Goal: Task Accomplishment & Management: Manage account settings

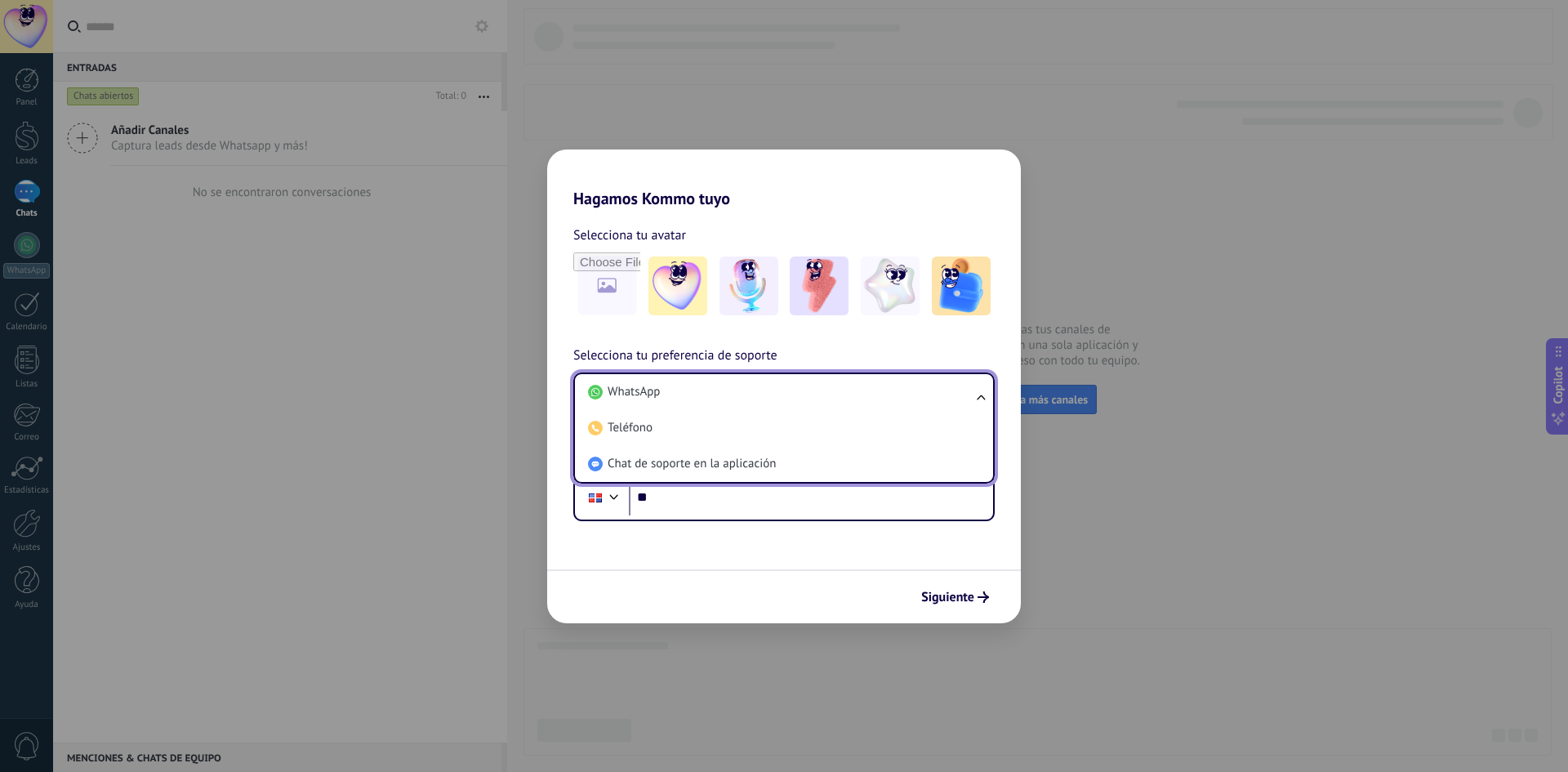
click at [789, 391] on li "WhatsApp" at bounding box center [781, 392] width 398 height 36
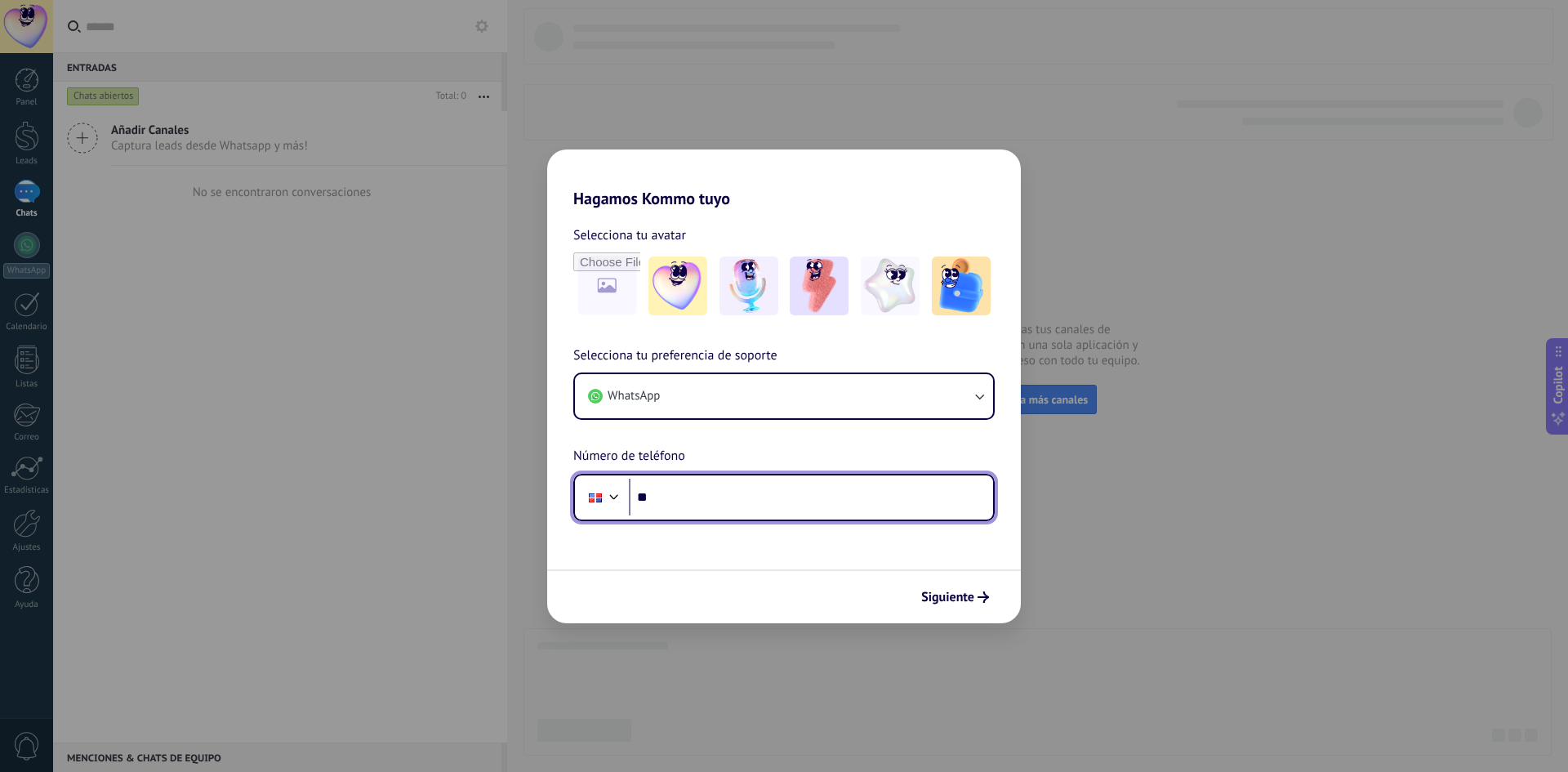
click at [771, 508] on input "**" at bounding box center [811, 498] width 364 height 38
type input "**********"
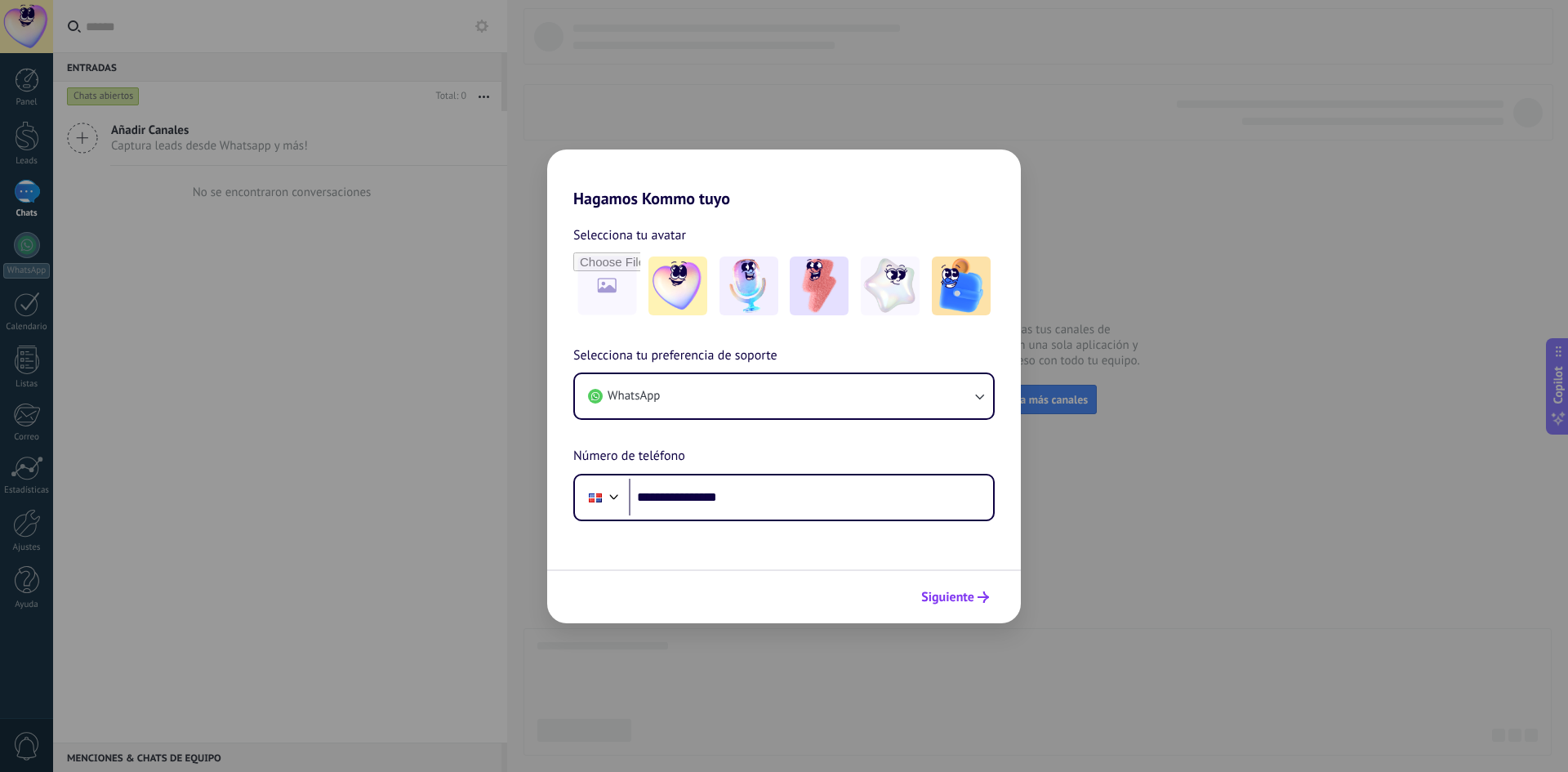
click at [949, 597] on span "Siguiente" at bounding box center [947, 597] width 53 height 11
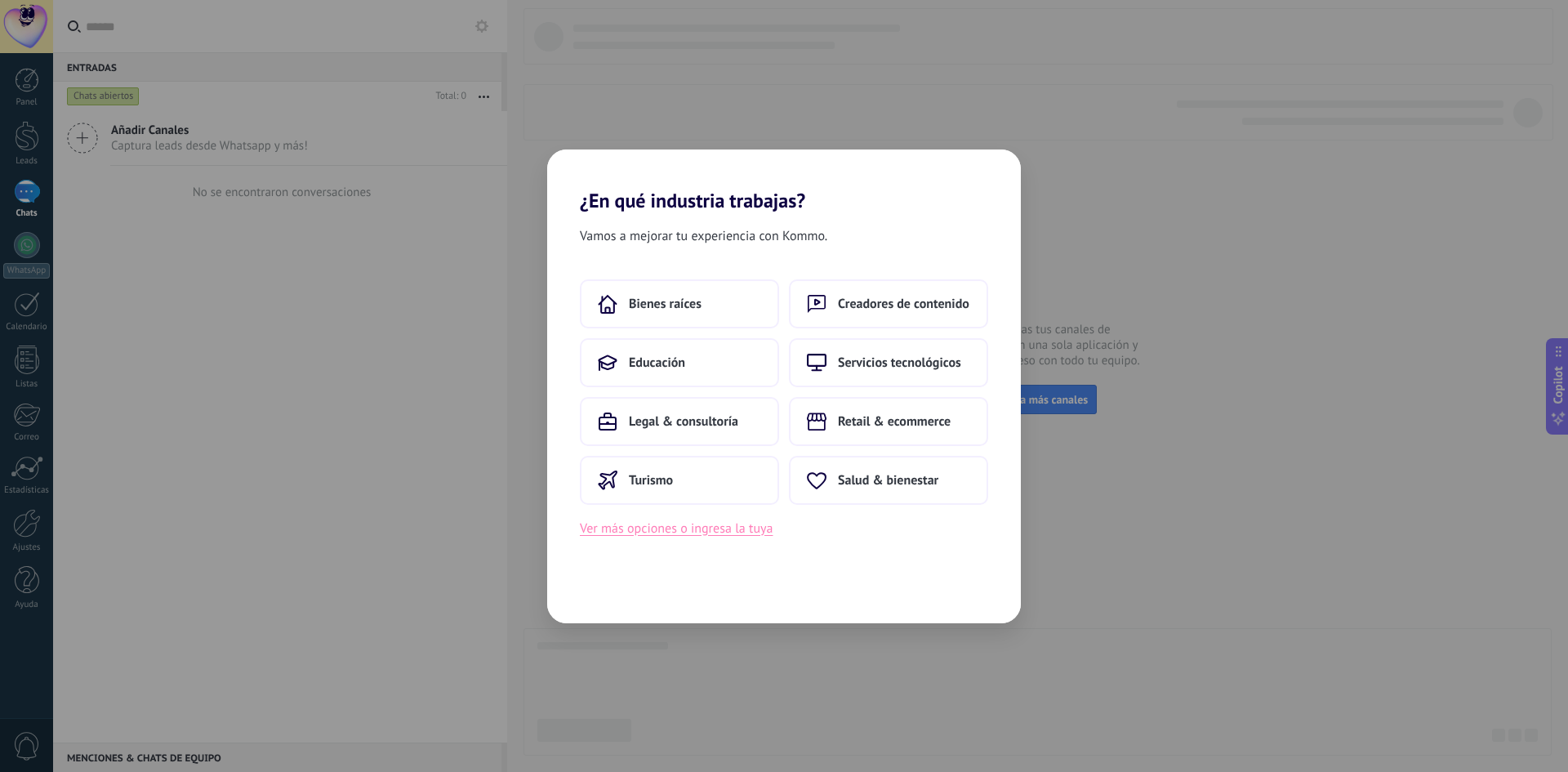
click at [700, 527] on button "Ver más opciones o ingresa la tuya" at bounding box center [677, 528] width 193 height 21
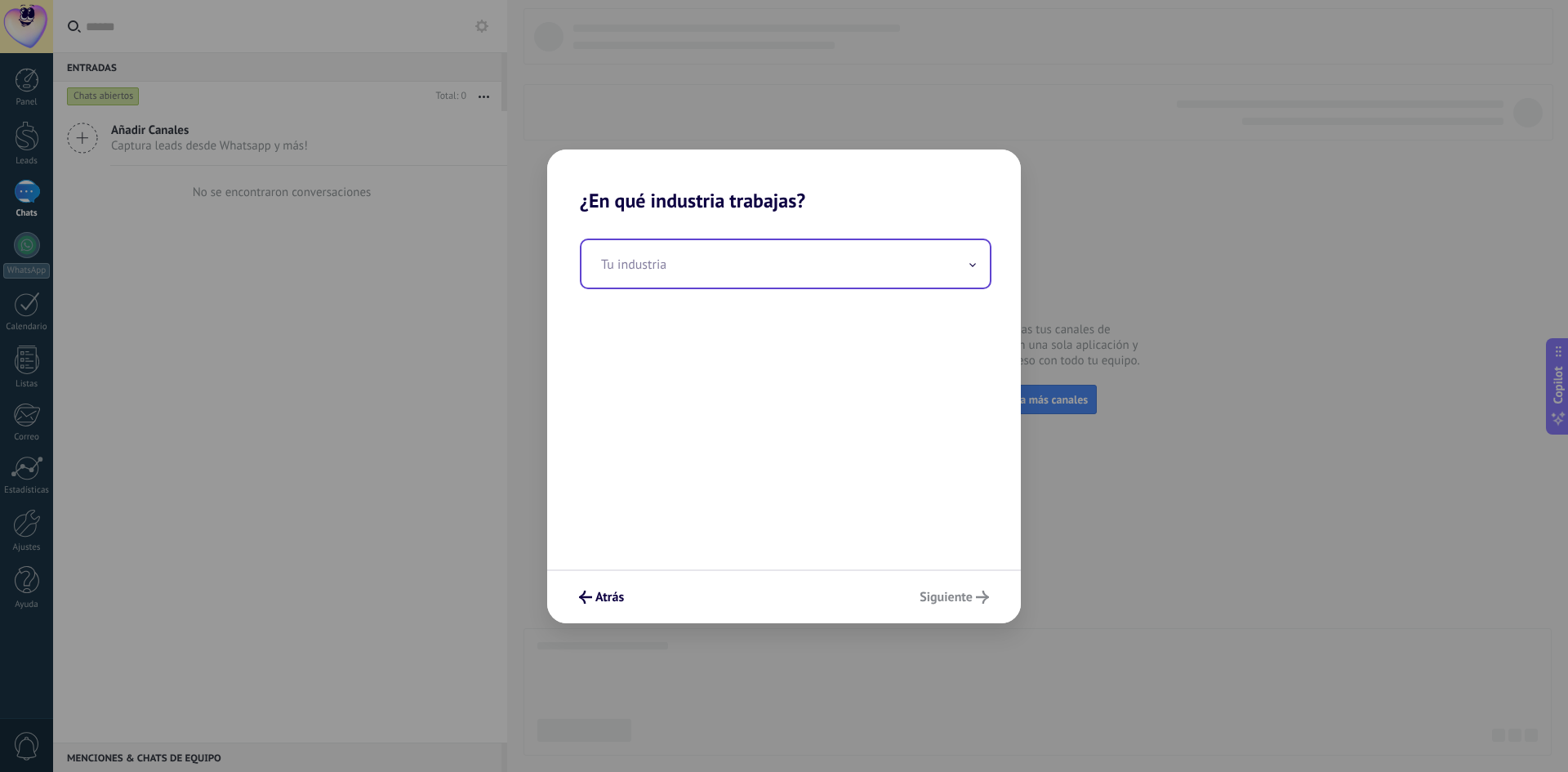
click at [669, 276] on input "text" at bounding box center [786, 263] width 409 height 47
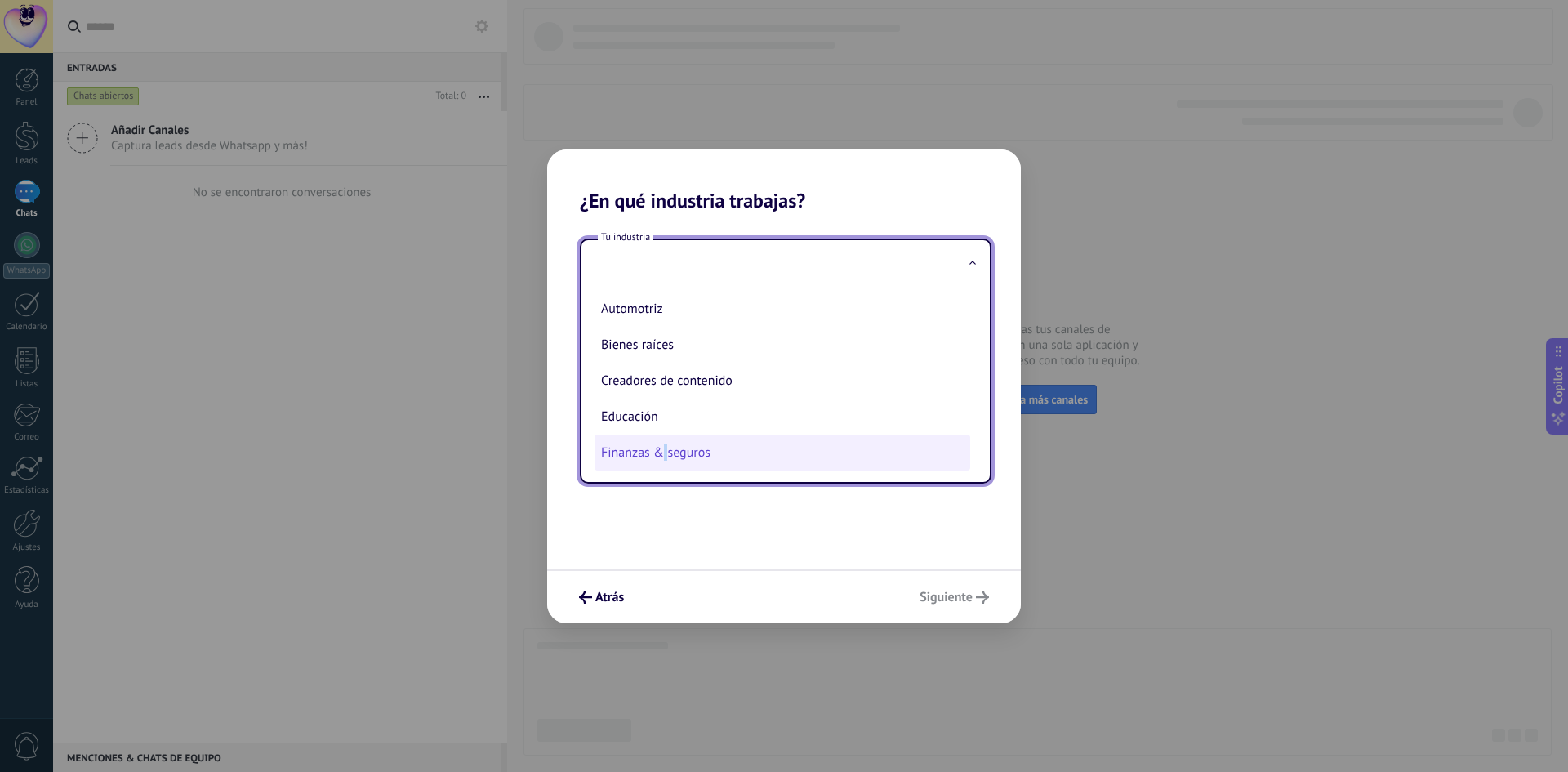
click at [666, 455] on li "Finanzas & seguros" at bounding box center [782, 452] width 375 height 36
type input "**********"
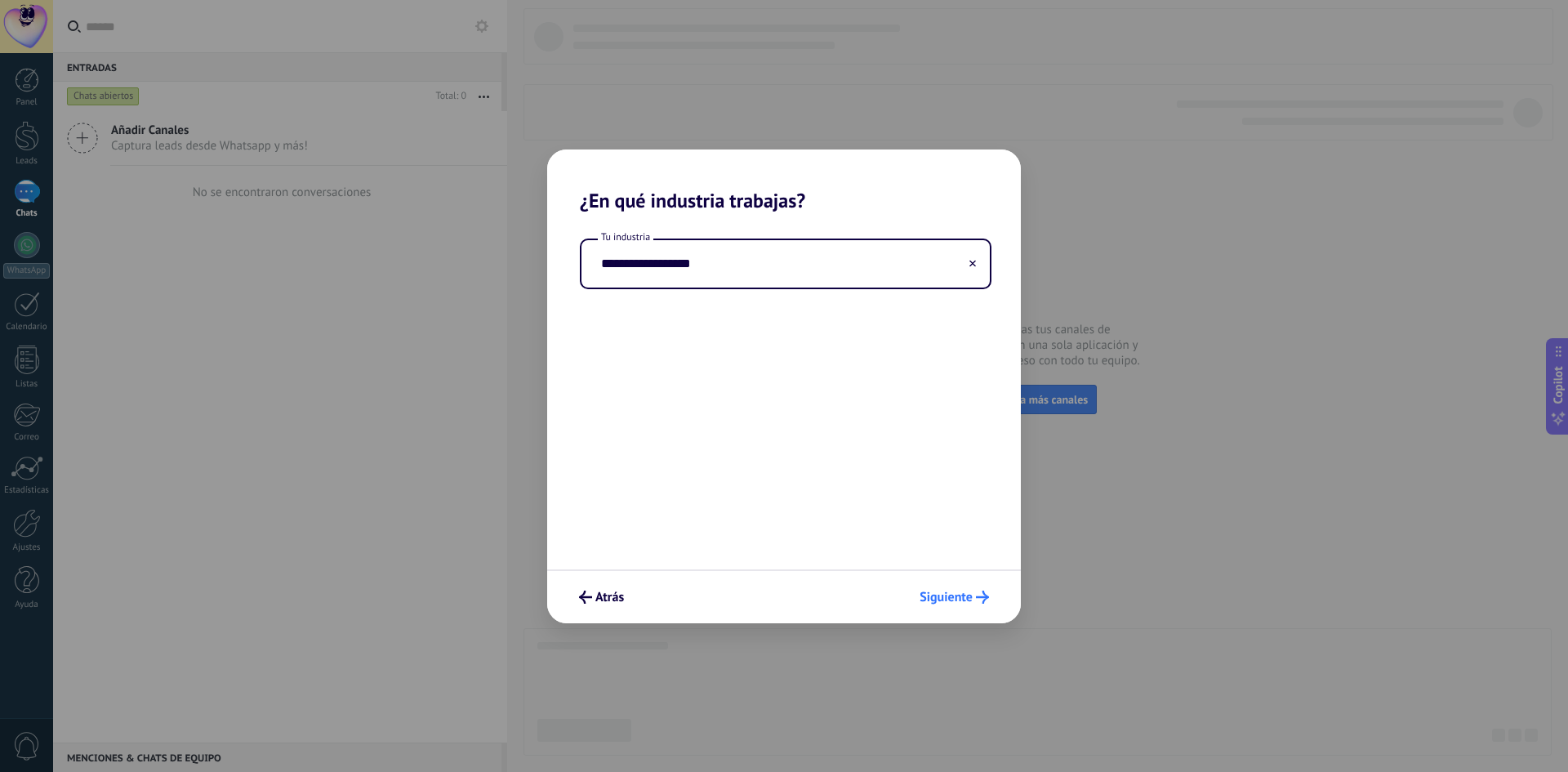
click at [940, 601] on span "Siguiente" at bounding box center [946, 597] width 53 height 11
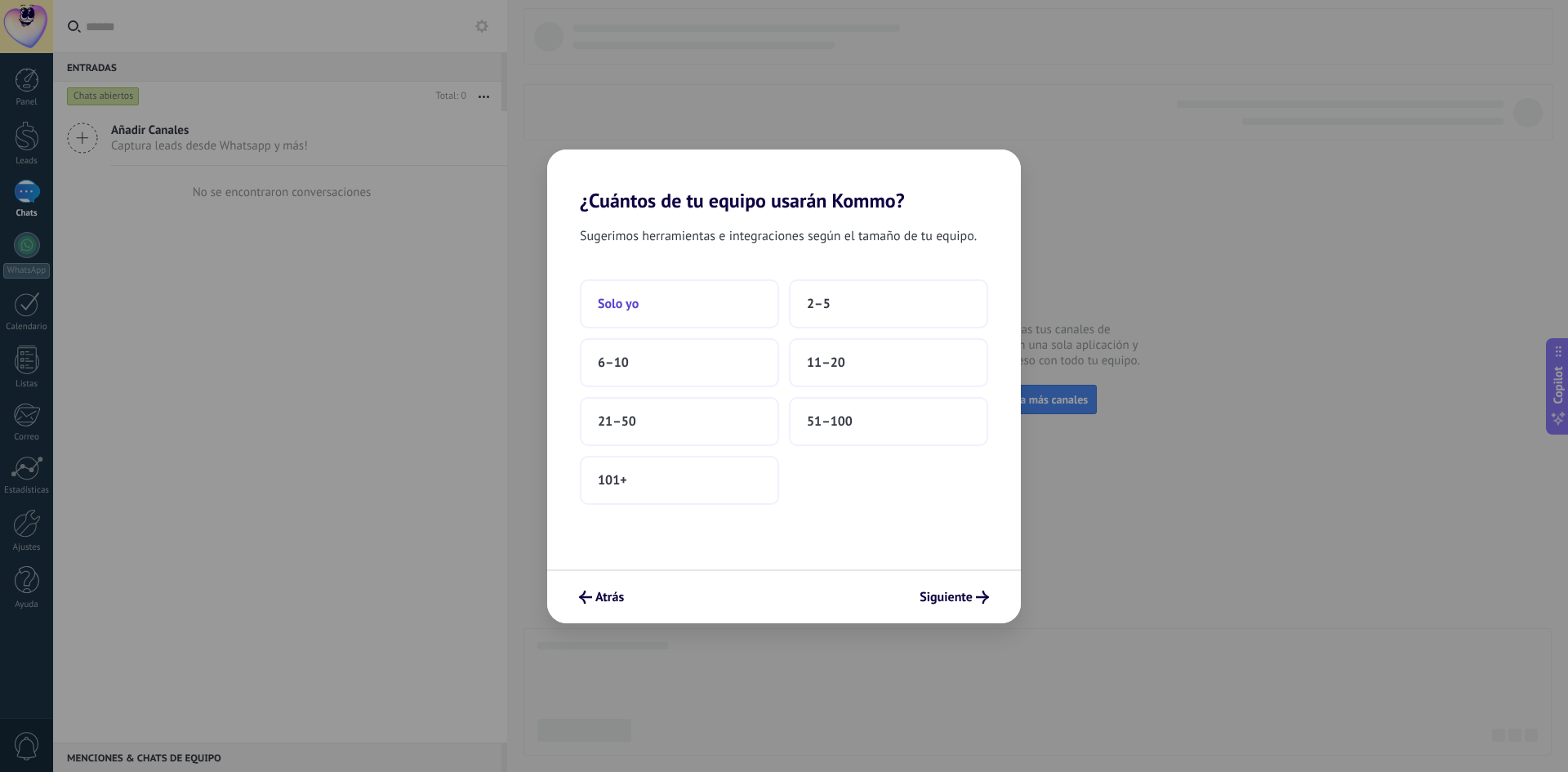
click at [683, 299] on button "Solo yo" at bounding box center [679, 303] width 199 height 49
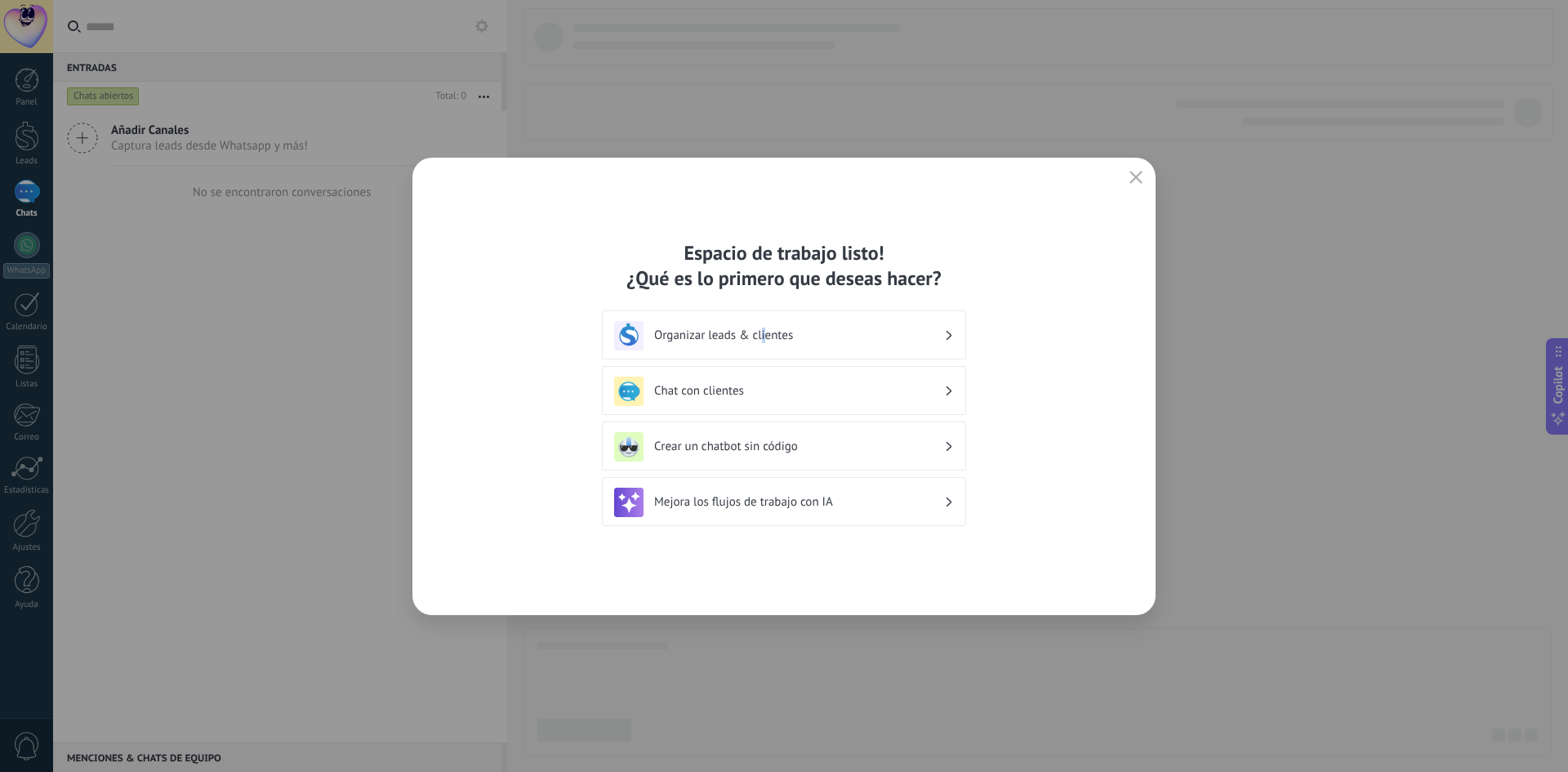
click at [767, 337] on h3 "Organizar leads & clientes" at bounding box center [799, 335] width 290 height 16
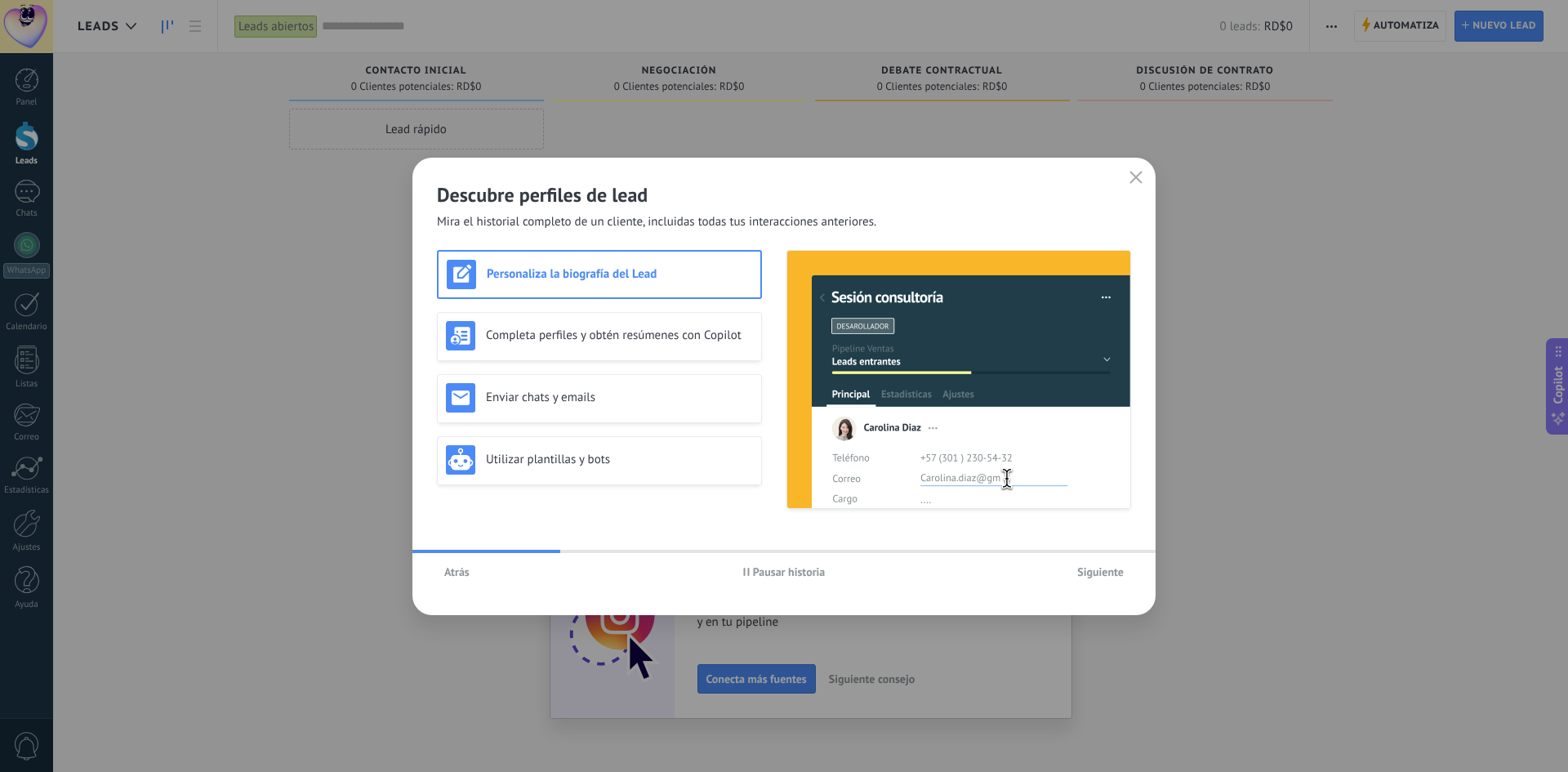
click at [1103, 571] on span "Siguiente" at bounding box center [1101, 572] width 46 height 11
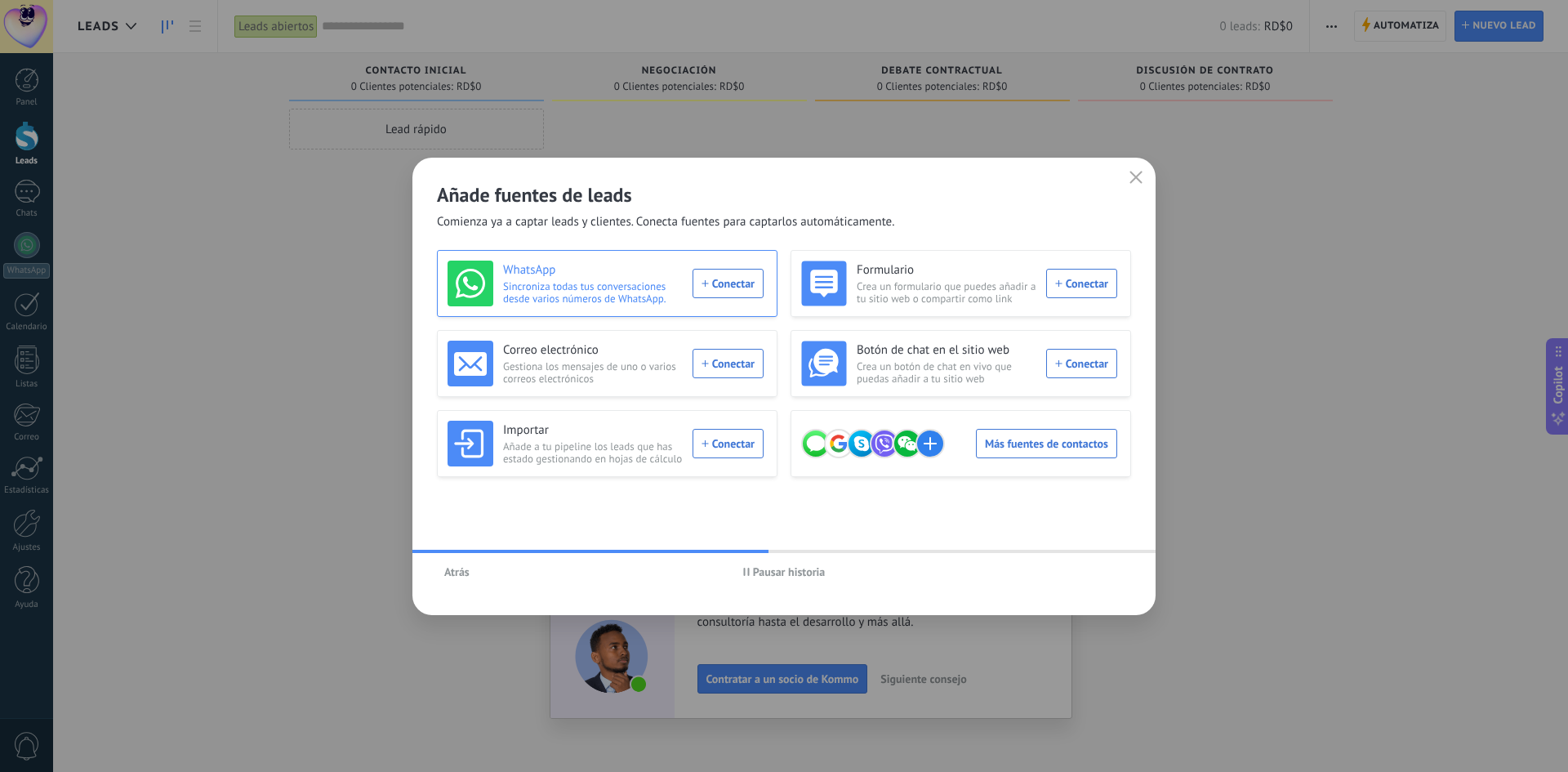
click at [556, 284] on span "Sincroniza todas tus conversaciones desde varios números de WhatsApp." at bounding box center [593, 292] width 180 height 24
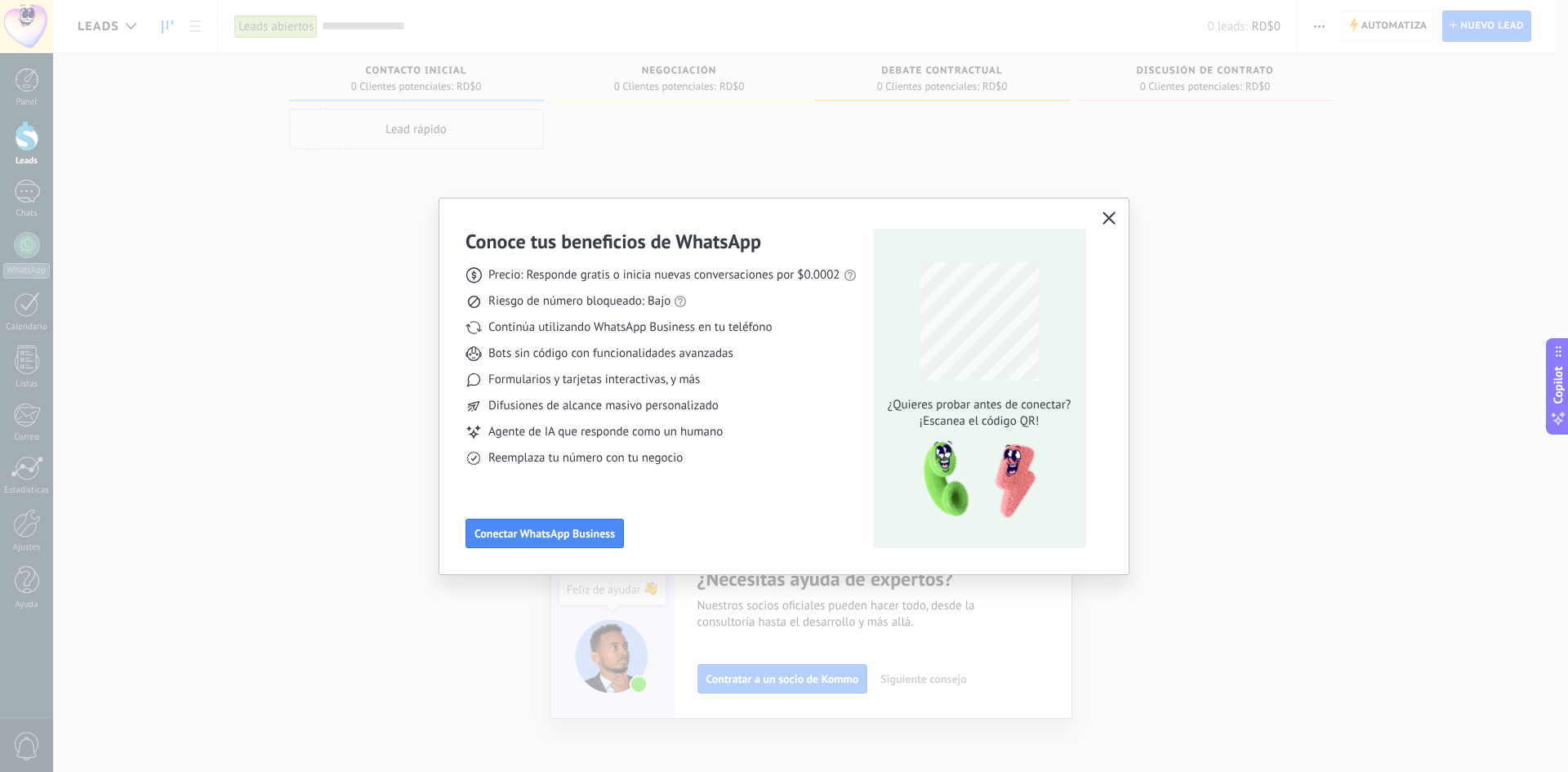
click at [1107, 217] on icon "button" at bounding box center [1109, 218] width 13 height 13
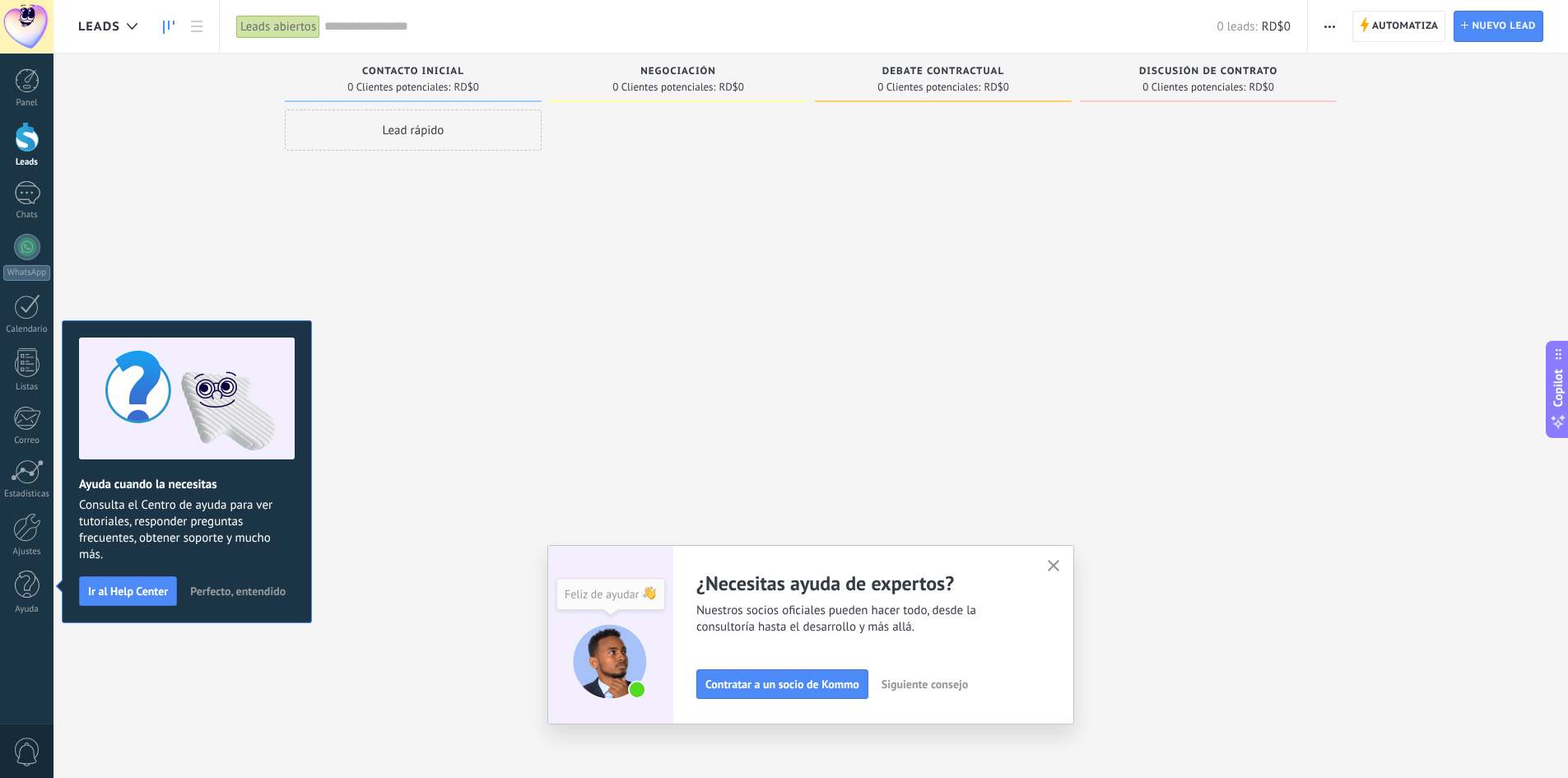
click at [1060, 573] on span "button" at bounding box center [1053, 566] width 12 height 14
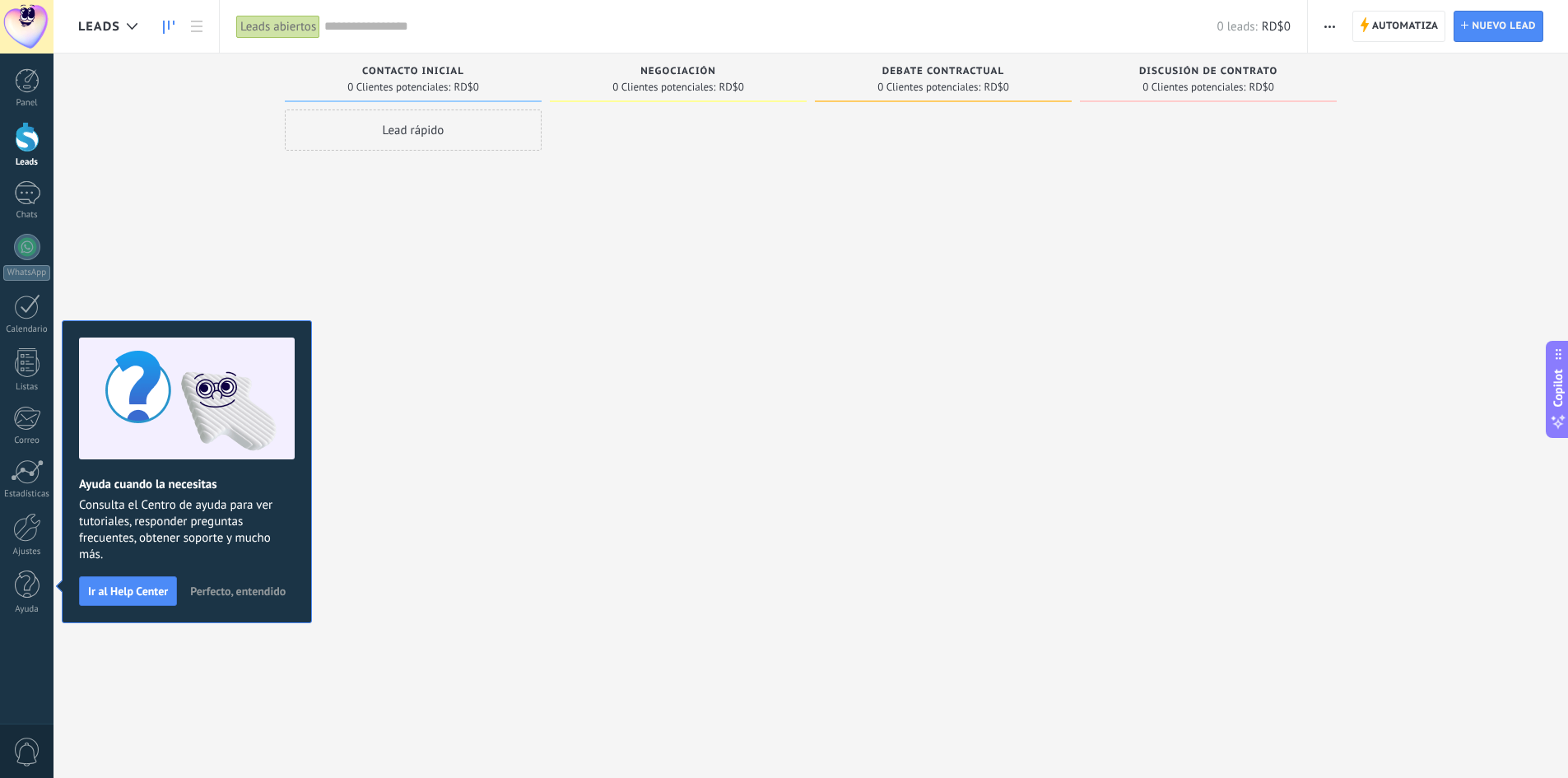
click at [212, 591] on span "Perfecto, entendido" at bounding box center [238, 591] width 95 height 11
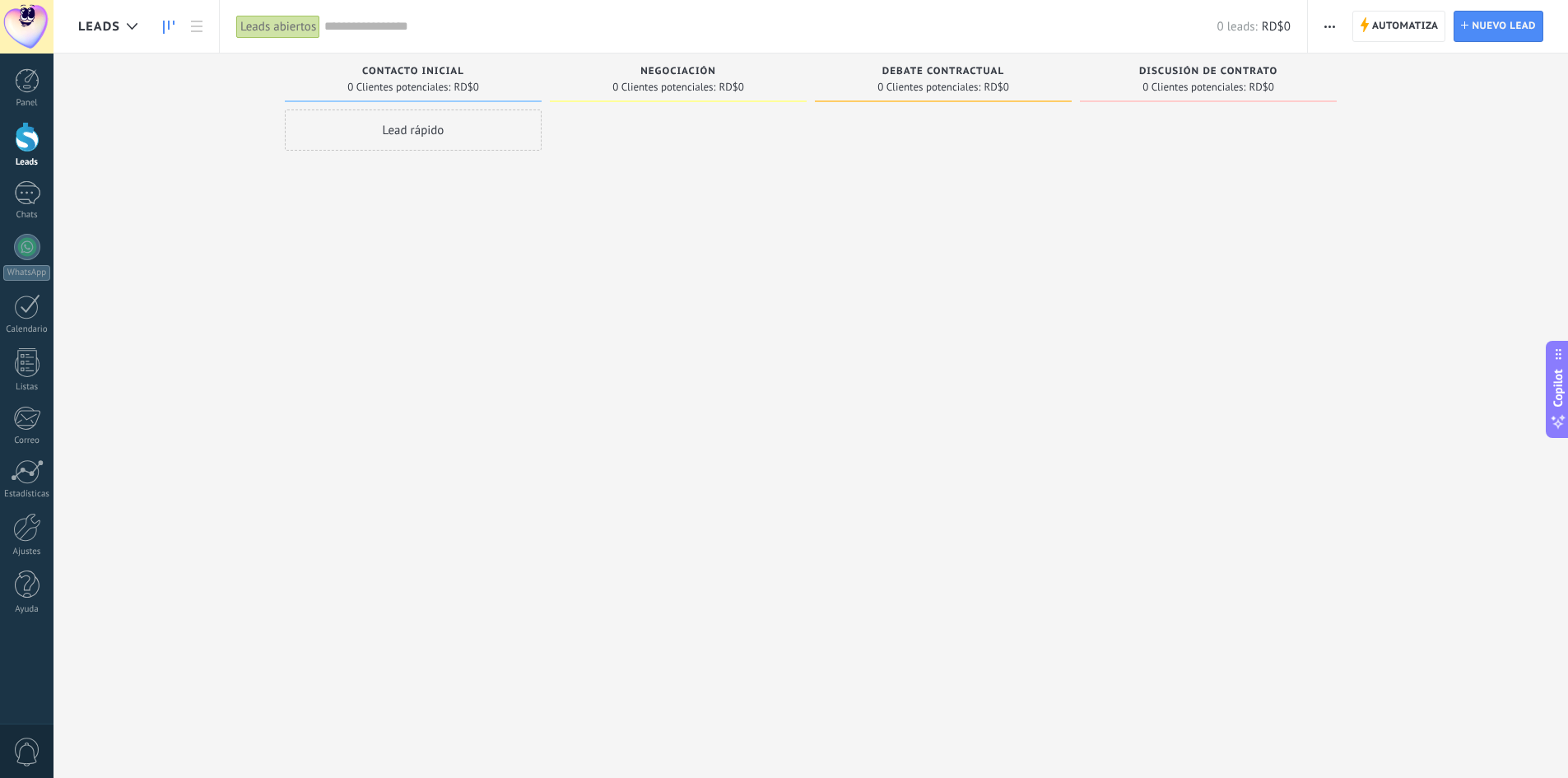
click at [406, 134] on div "Lead rápido" at bounding box center [413, 130] width 257 height 41
click at [403, 121] on input "text" at bounding box center [411, 132] width 240 height 23
click at [409, 138] on input "text" at bounding box center [411, 132] width 240 height 23
type input "*"
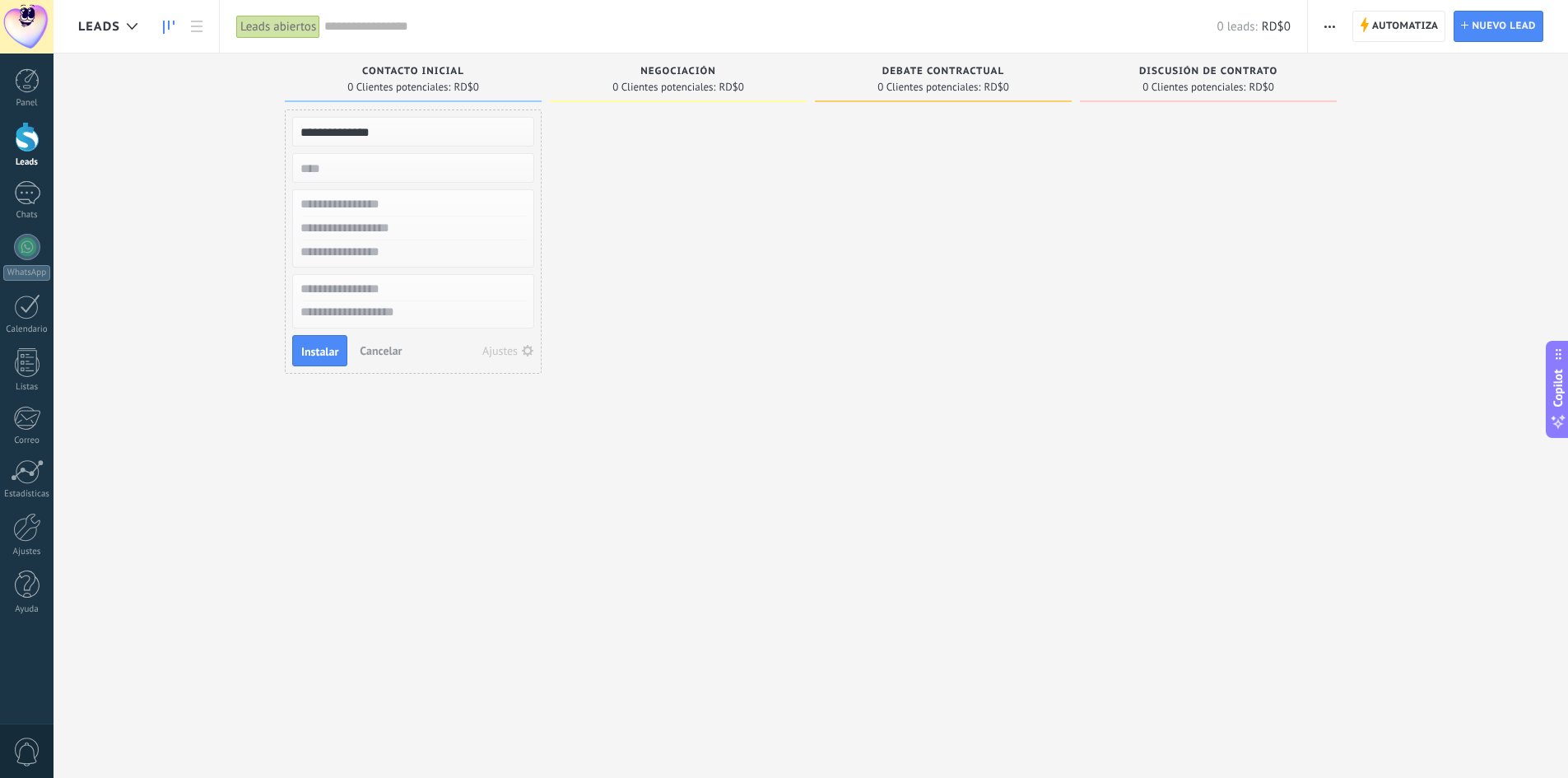
type input "**********"
click at [437, 163] on input "numeric" at bounding box center [411, 167] width 240 height 23
type input "******"
click at [420, 210] on input "text" at bounding box center [411, 205] width 240 height 24
click at [332, 356] on span "Instalar" at bounding box center [320, 351] width 37 height 11
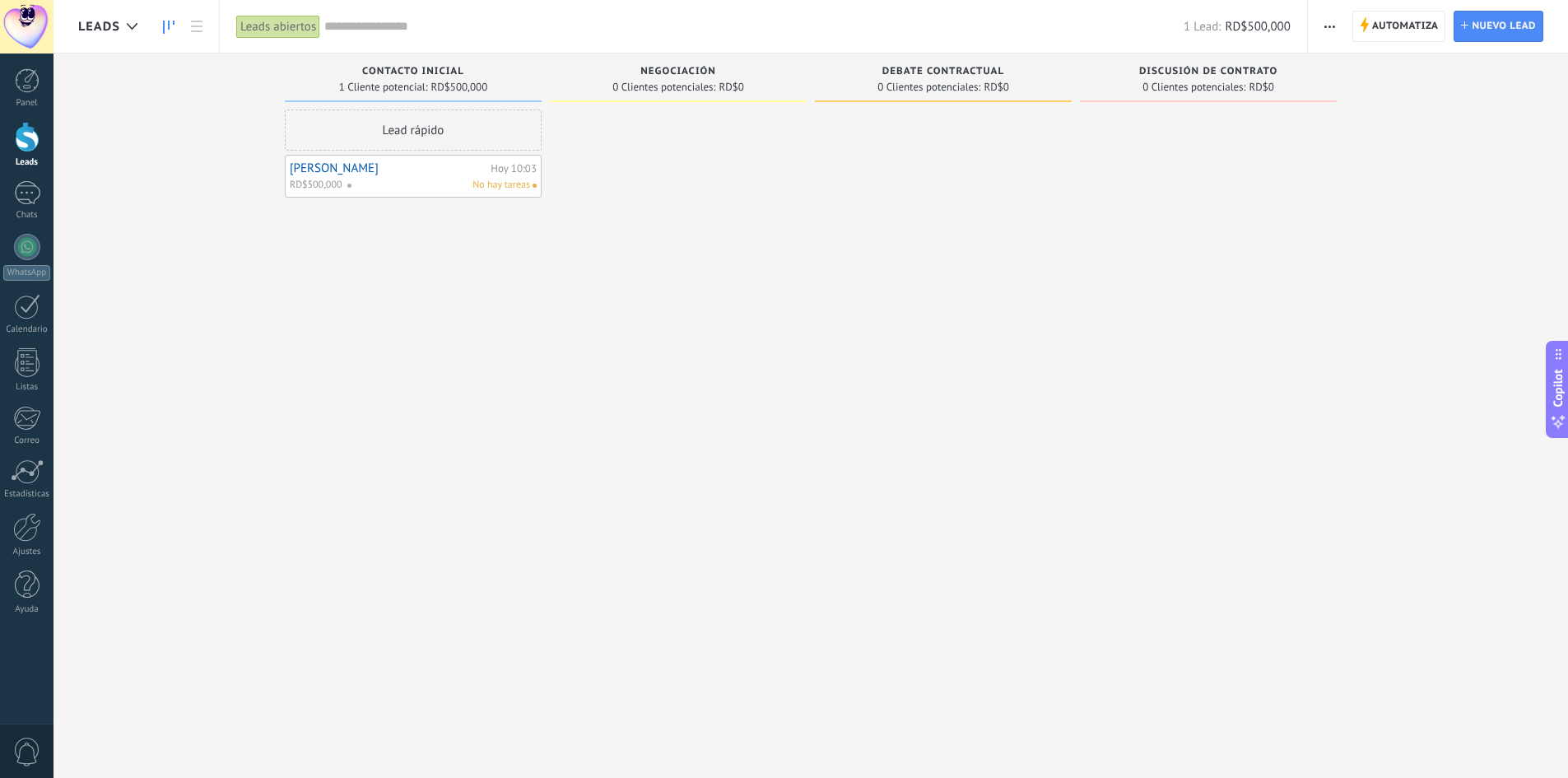
click at [504, 184] on span "No hay tareas" at bounding box center [501, 185] width 58 height 15
click at [460, 190] on div "No hay tareas" at bounding box center [438, 185] width 184 height 15
drag, startPoint x: 412, startPoint y: 194, endPoint x: 431, endPoint y: 197, distance: 19.2
click at [445, 192] on div "[PERSON_NAME][DATE] 10:03 RD$500,000 No hay tareas" at bounding box center [413, 177] width 257 height 43
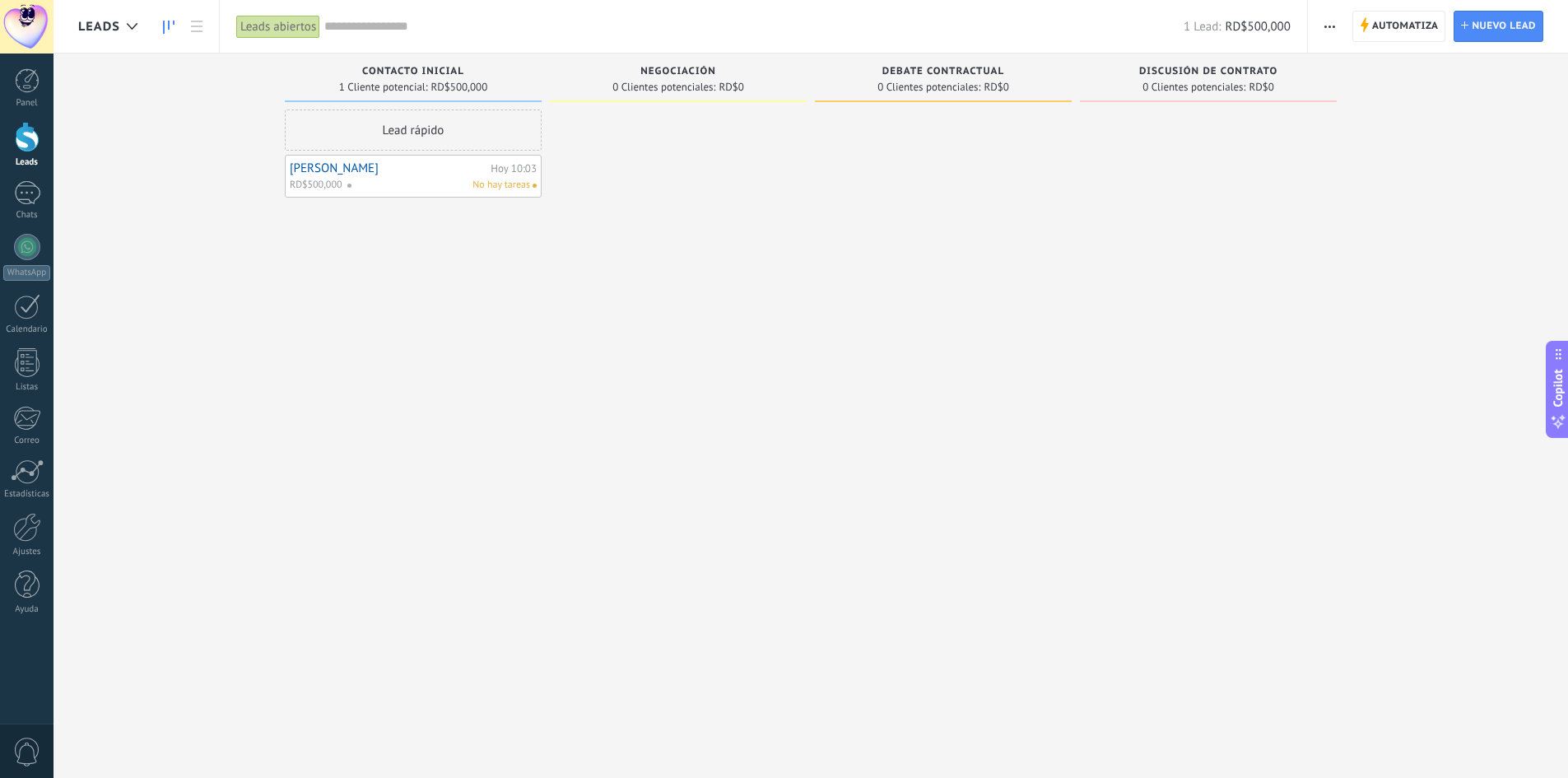
click at [512, 171] on div "Hoy 10:03" at bounding box center [513, 168] width 46 height 10
click at [448, 184] on div "No hay tareas" at bounding box center [438, 185] width 184 height 15
click at [381, 189] on div "No hay tareas" at bounding box center [438, 185] width 184 height 15
click at [382, 186] on div "No hay tareas" at bounding box center [438, 185] width 184 height 15
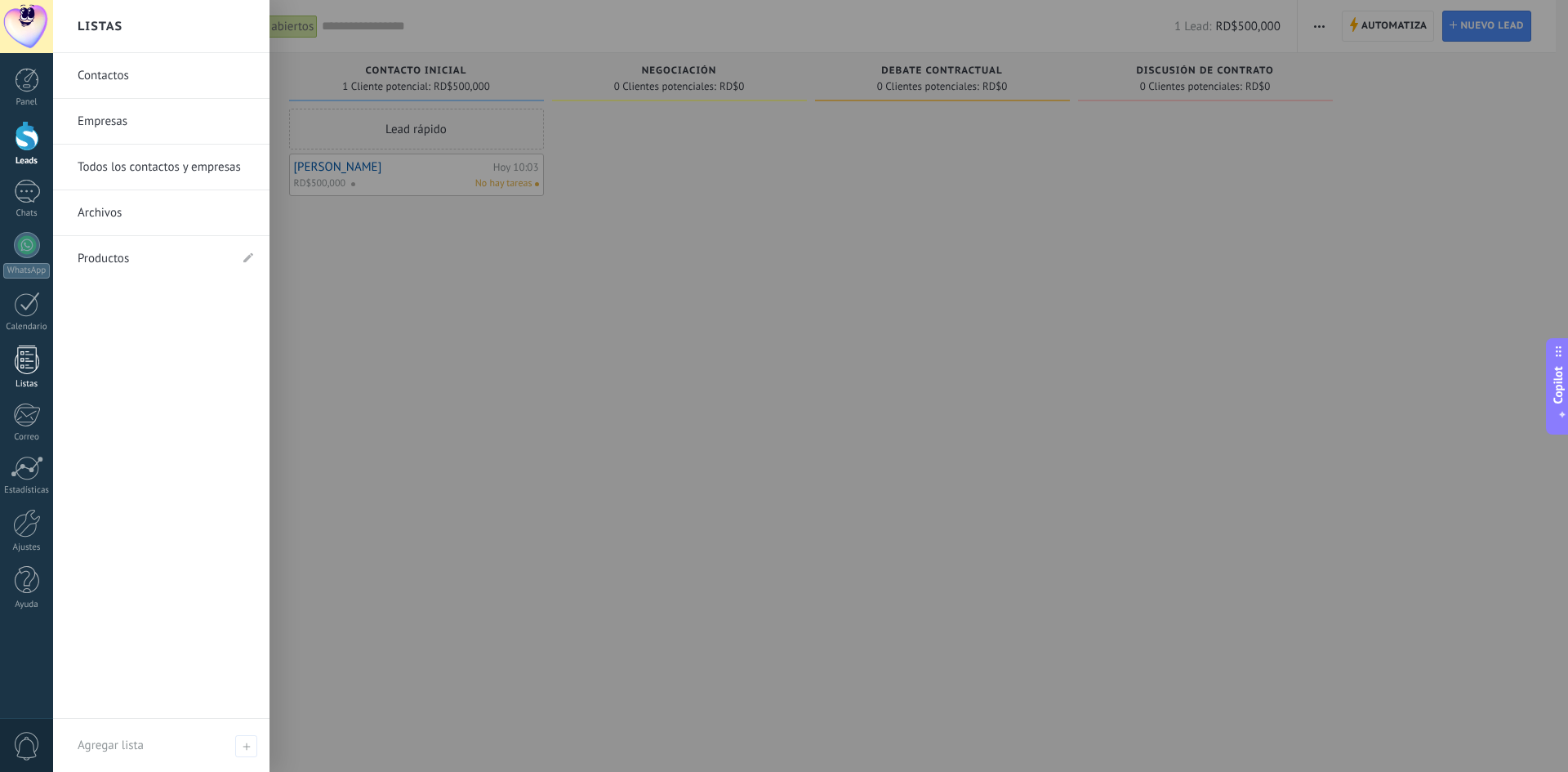
click at [30, 358] on div at bounding box center [27, 360] width 24 height 29
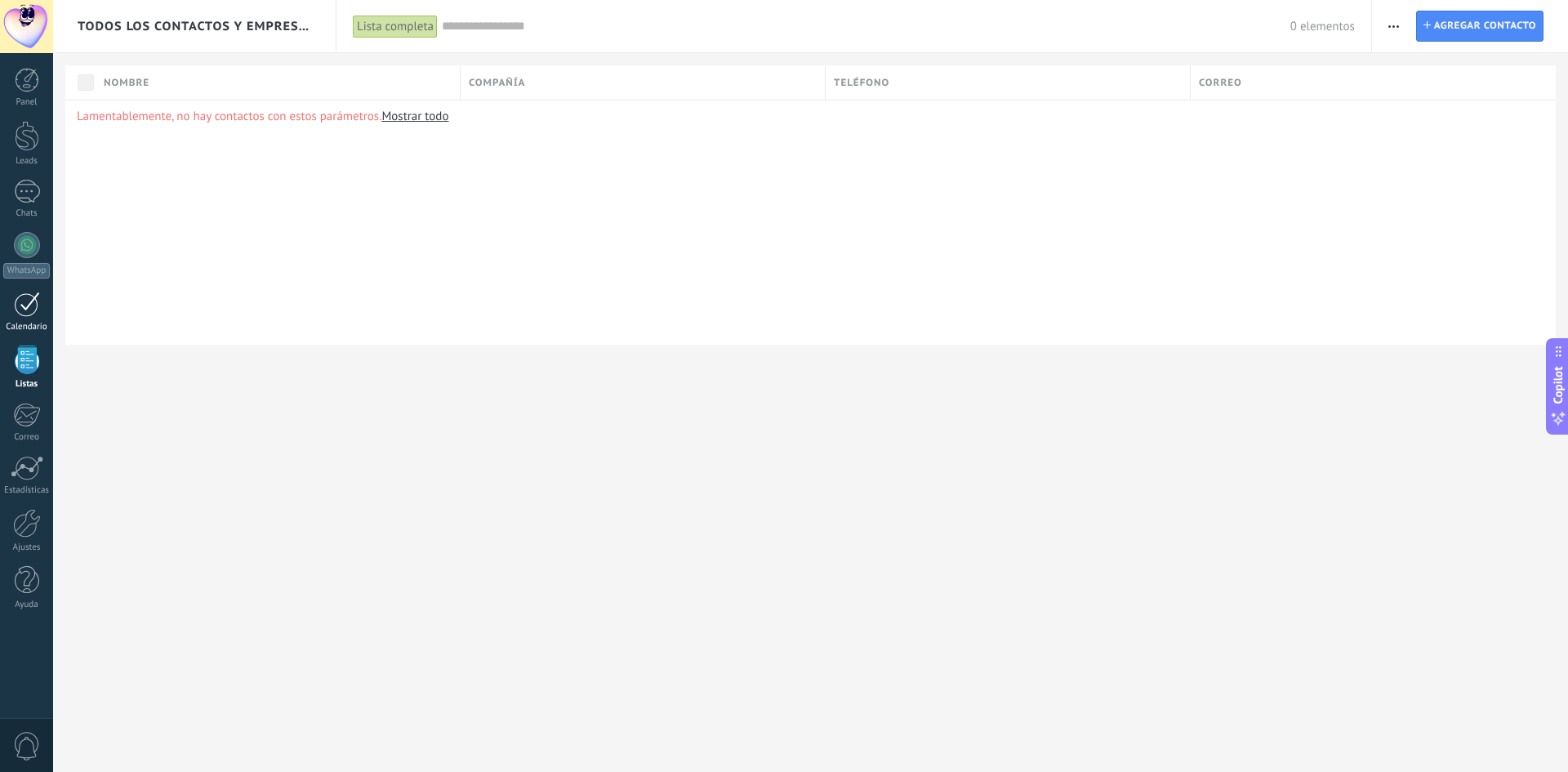
click at [27, 316] on link "Calendario" at bounding box center [26, 312] width 53 height 41
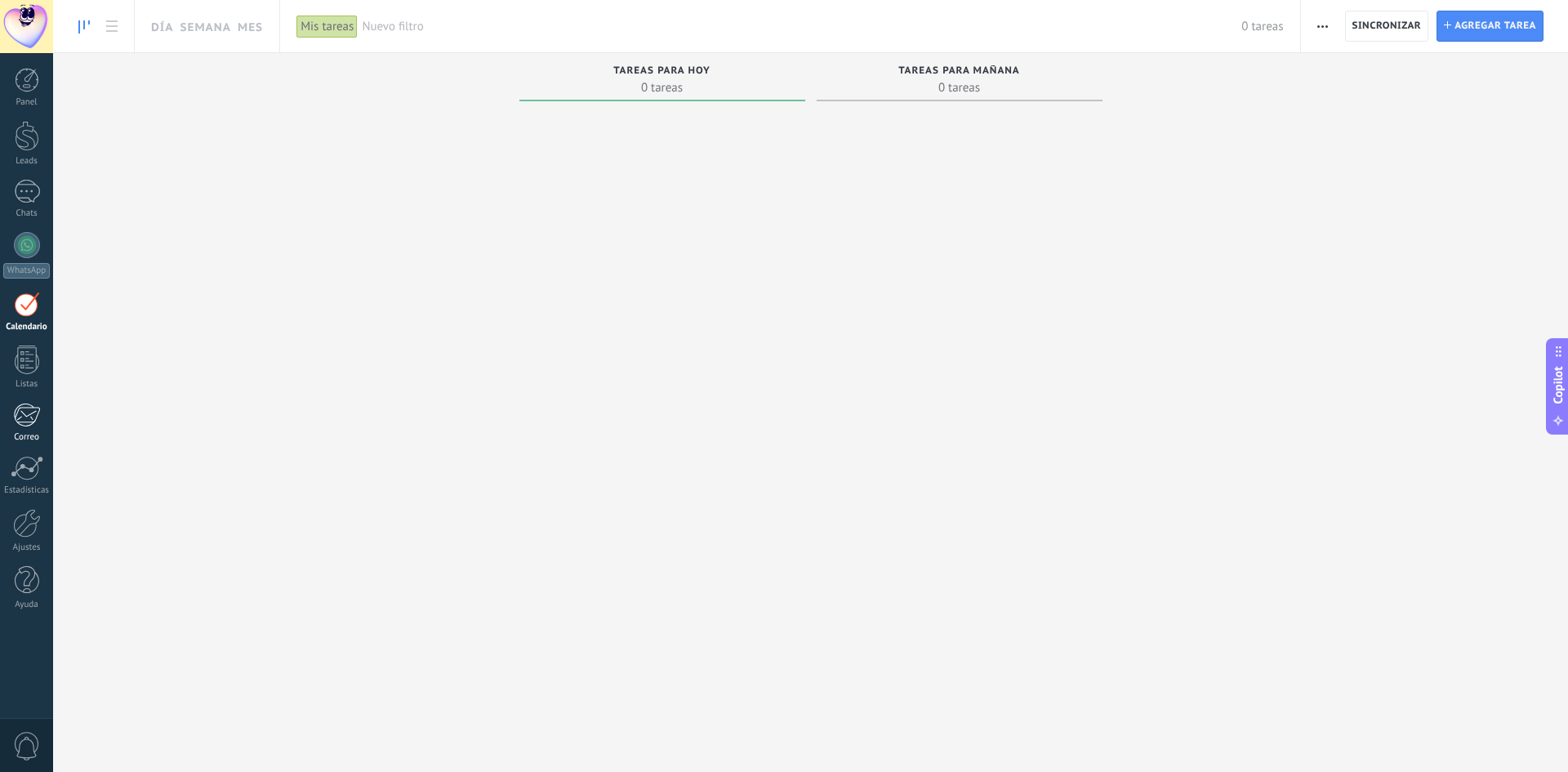
click at [24, 418] on div at bounding box center [26, 415] width 27 height 24
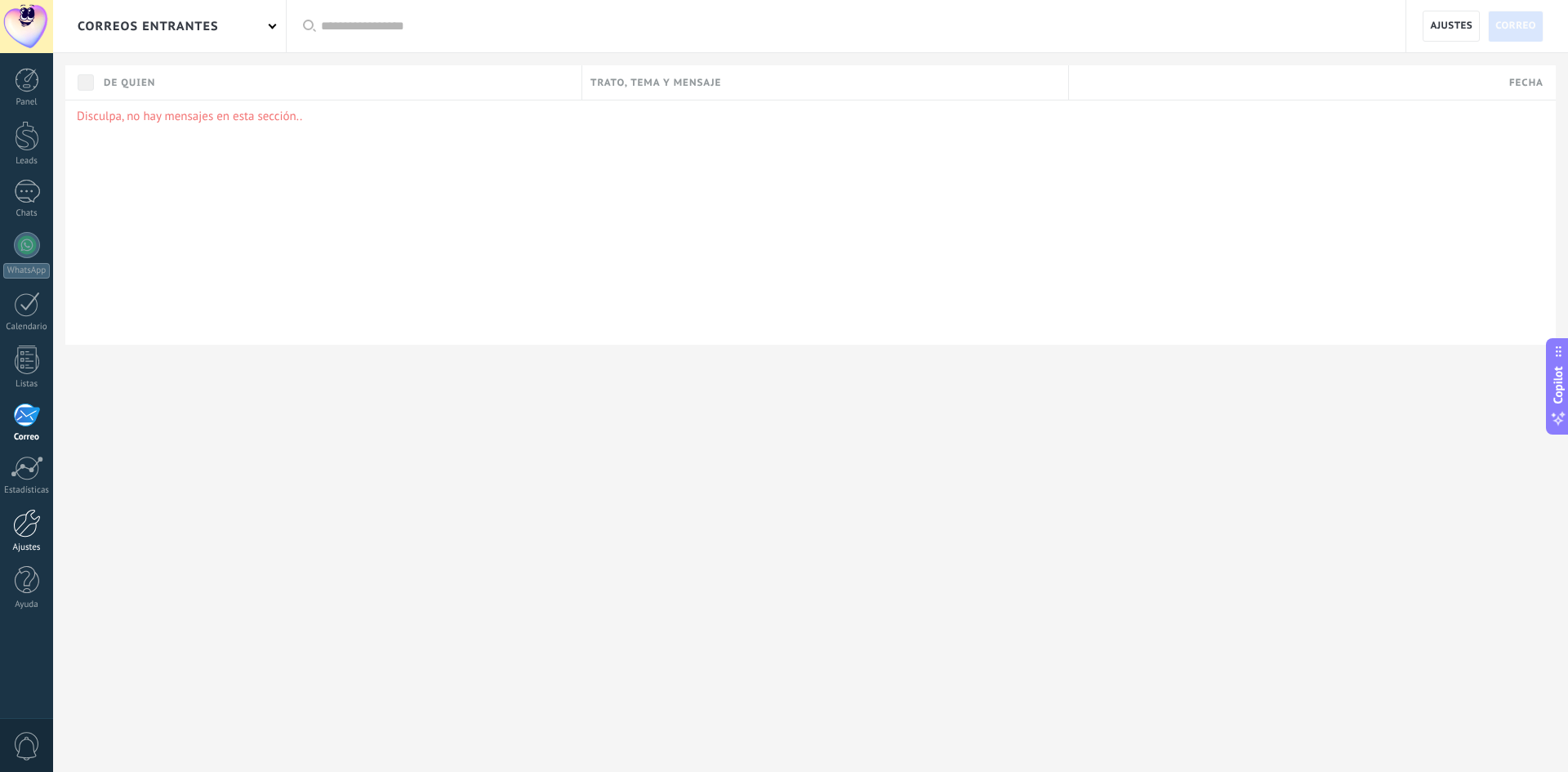
click at [24, 540] on link "Ajustes" at bounding box center [26, 531] width 53 height 44
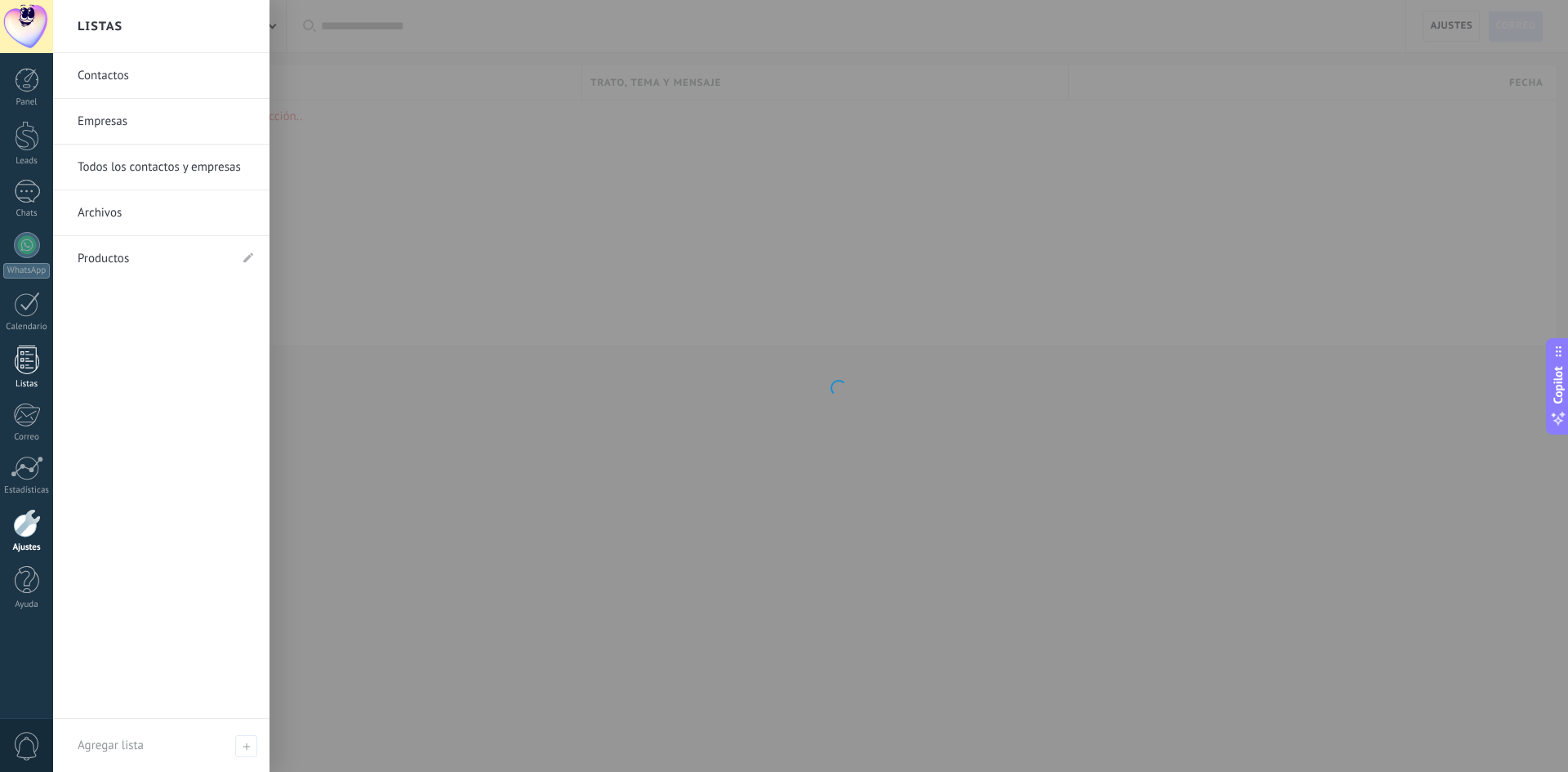
click at [28, 377] on link "Listas" at bounding box center [26, 368] width 53 height 44
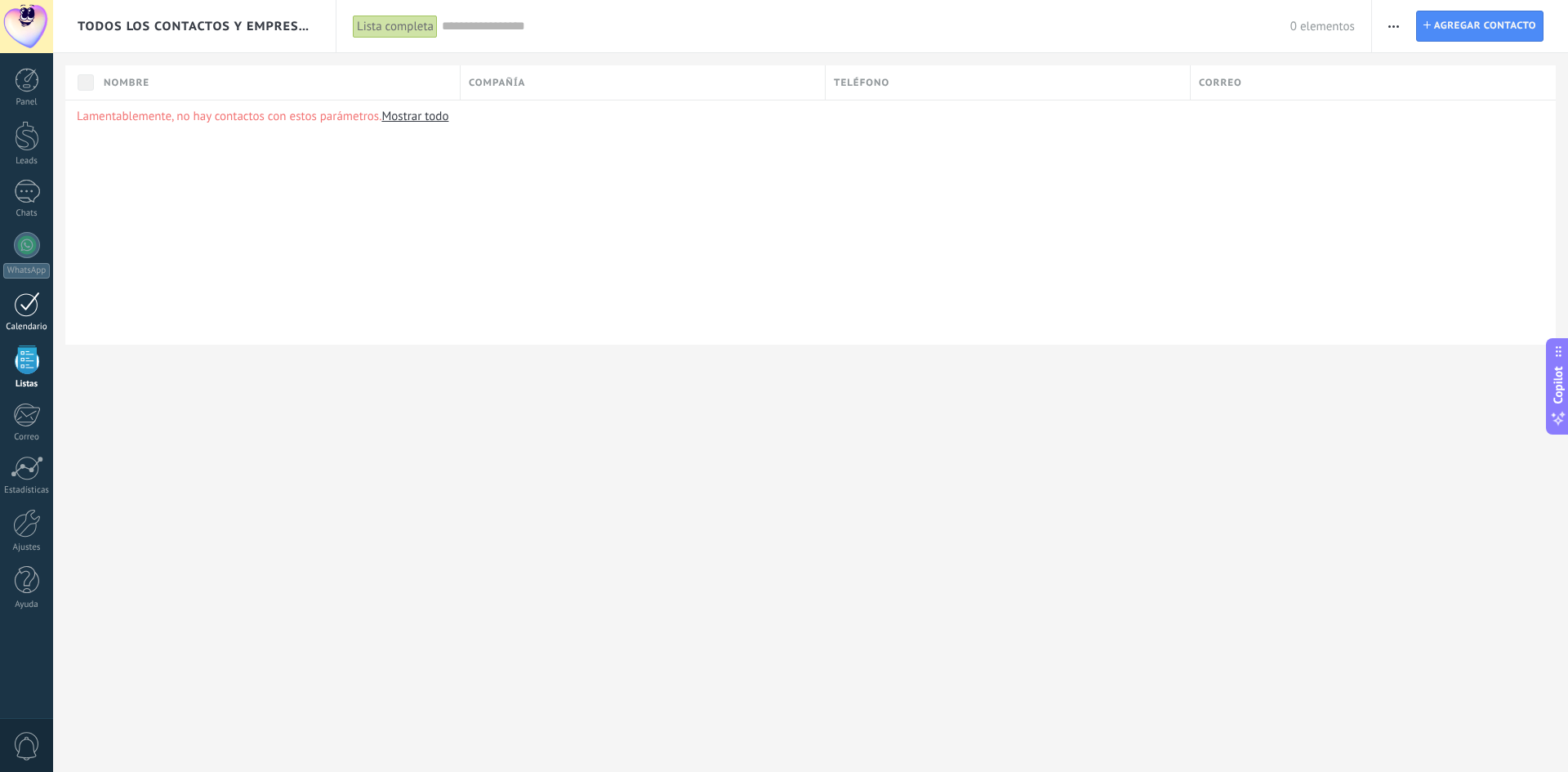
click at [25, 319] on link "Calendario" at bounding box center [26, 312] width 53 height 41
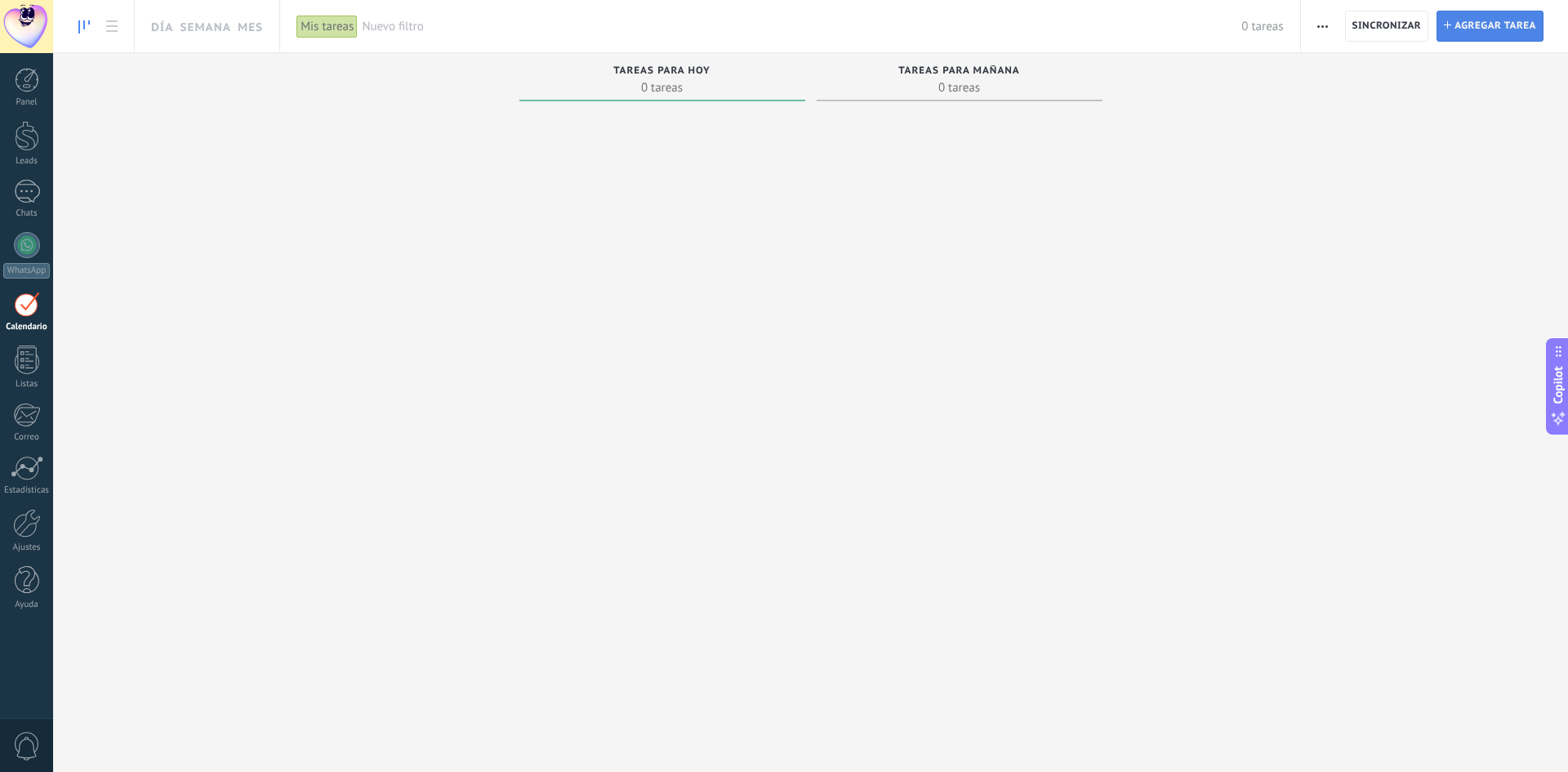
click at [1483, 31] on span "Agregar tarea" at bounding box center [1496, 26] width 82 height 30
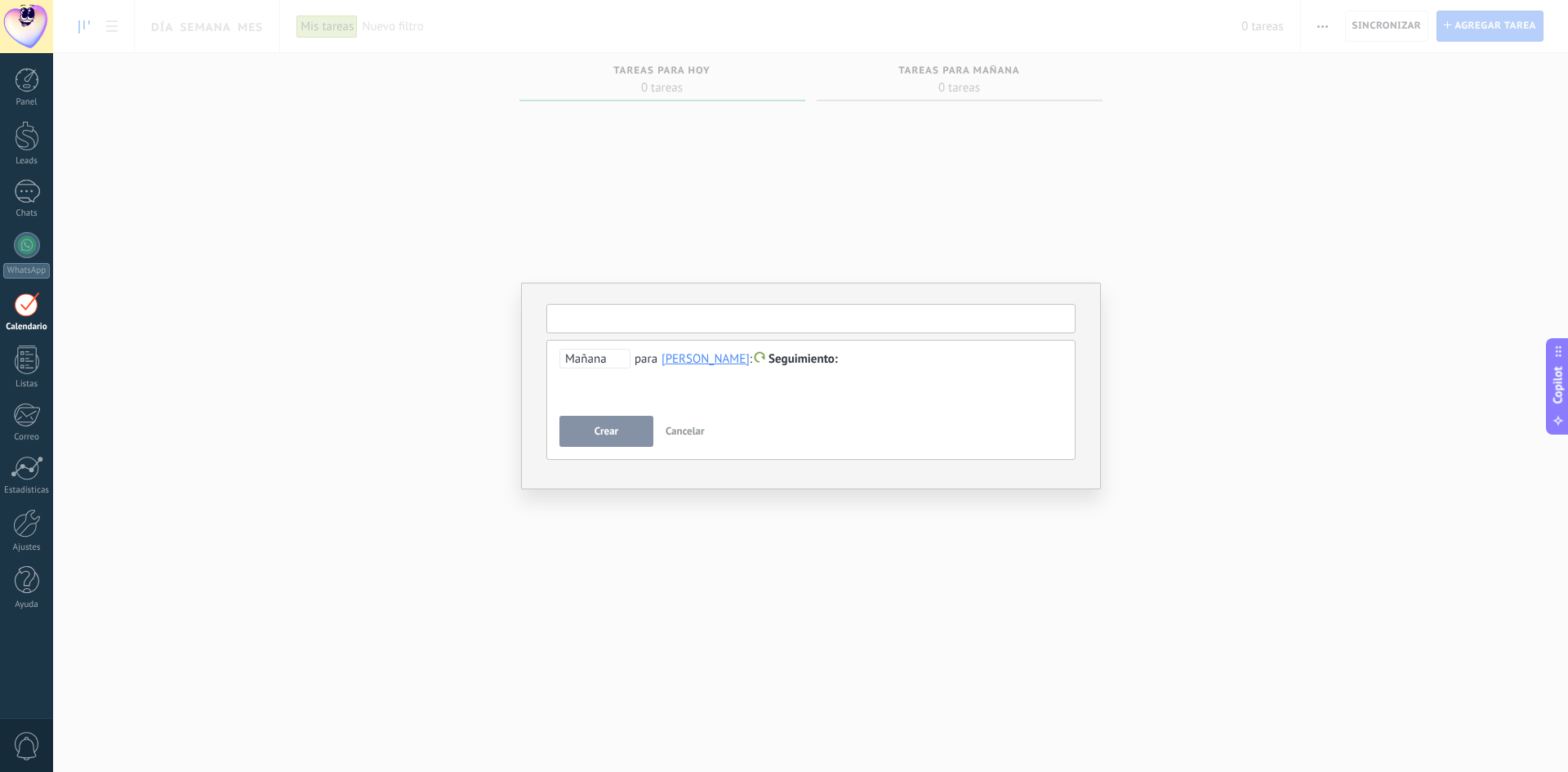
click at [675, 319] on input "text" at bounding box center [811, 319] width 529 height 30
click at [601, 342] on span "[PERSON_NAME]" at bounding box center [640, 345] width 176 height 16
type input "**********"
click at [596, 359] on span "Mañana" at bounding box center [595, 358] width 71 height 19
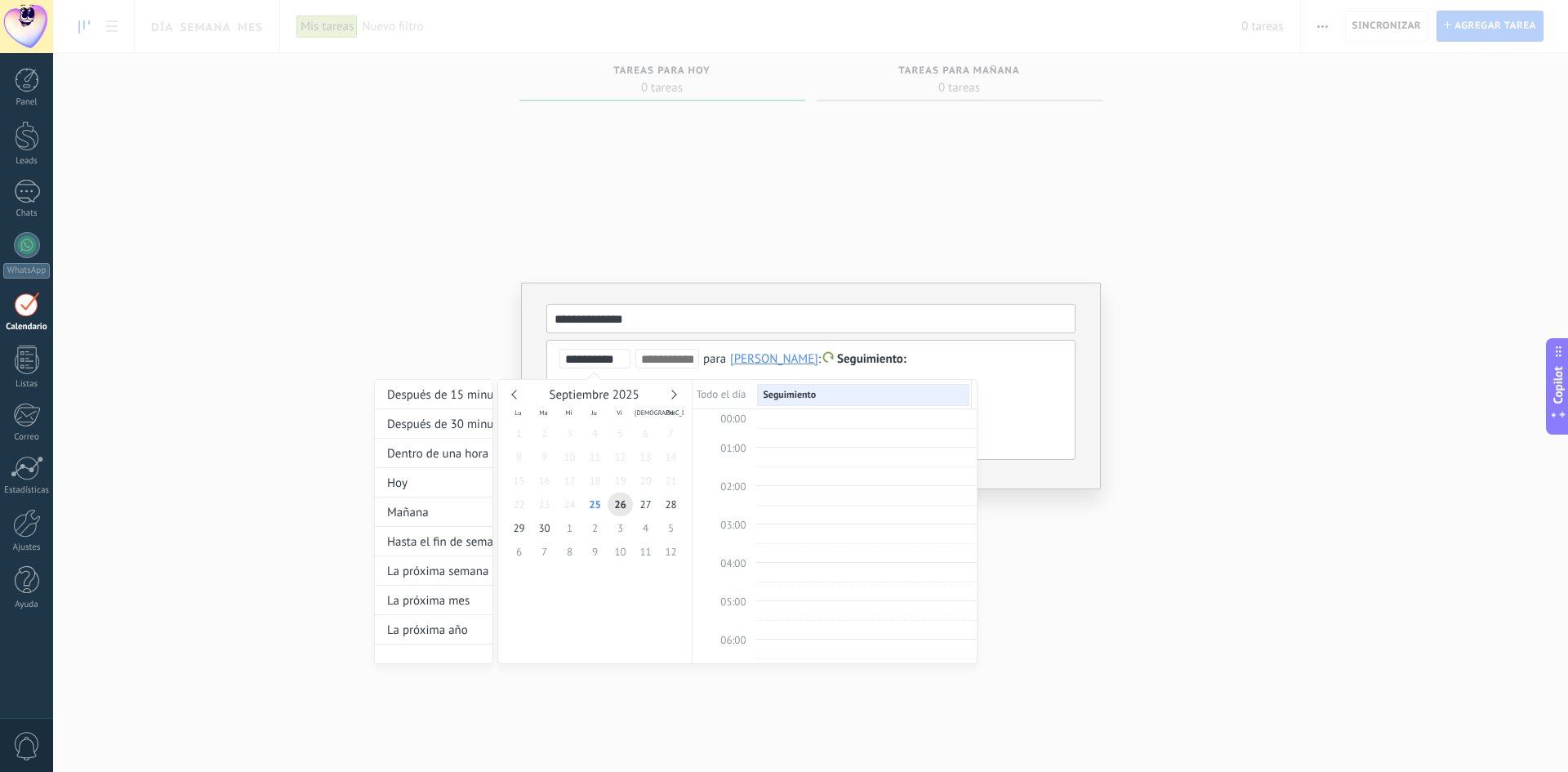
scroll to position [308, 0]
drag, startPoint x: 625, startPoint y: 499, endPoint x: 616, endPoint y: 502, distance: 9.5
click at [624, 499] on span "26" at bounding box center [620, 505] width 25 height 24
click at [613, 506] on span "26" at bounding box center [620, 505] width 25 height 24
click at [1075, 389] on div at bounding box center [784, 386] width 1568 height 772
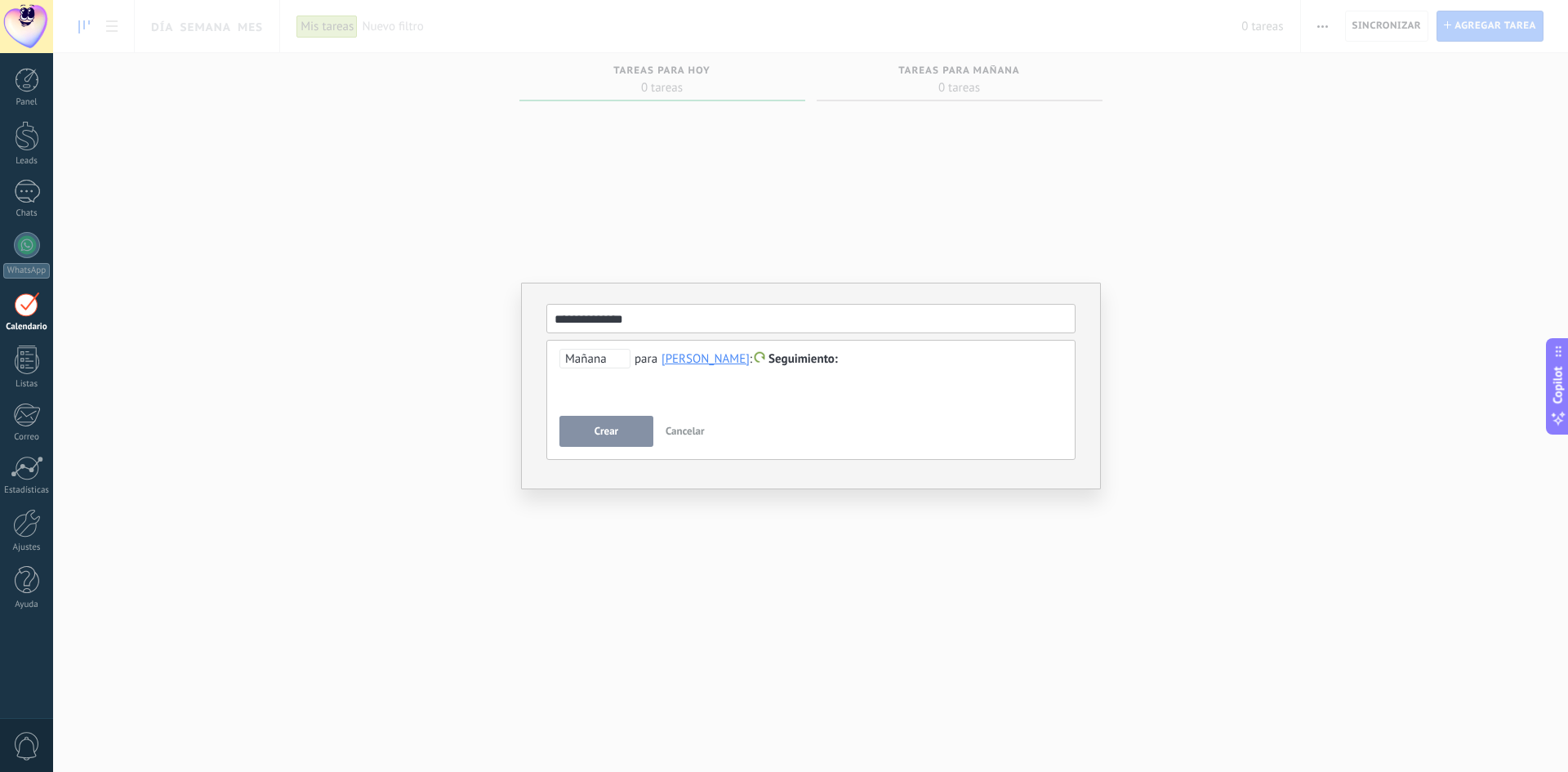
click at [872, 358] on div at bounding box center [811, 359] width 503 height 19
click at [611, 432] on span "Crear" at bounding box center [607, 431] width 24 height 11
